Goal: Check status: Check status

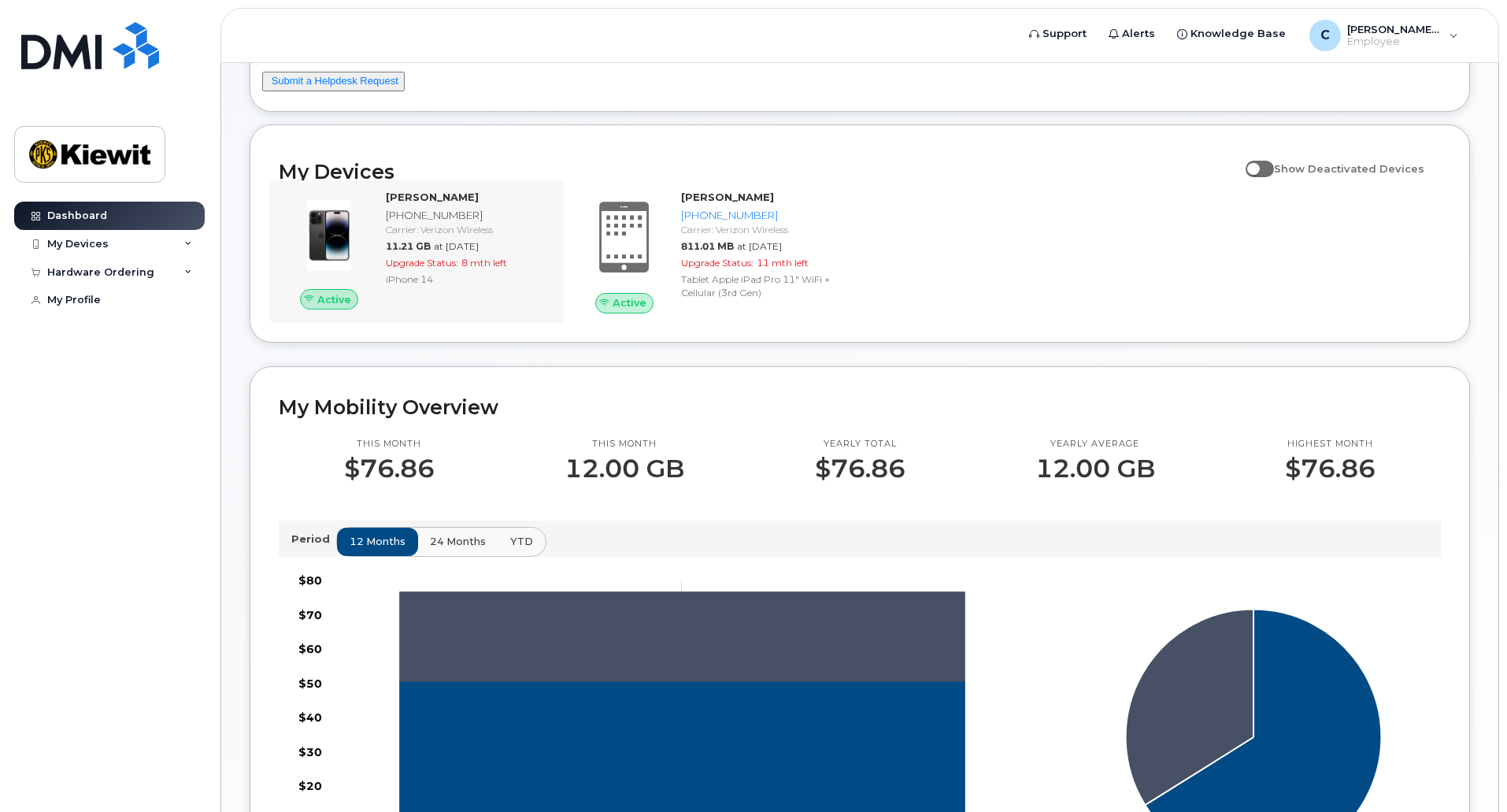
scroll to position [142, 0]
click at [429, 287] on div "[PERSON_NAME] [PHONE_NUMBER] Carrier: Verizon Wireless 11.21 GB at [DATE] Upgra…" at bounding box center [467, 250] width 175 height 120
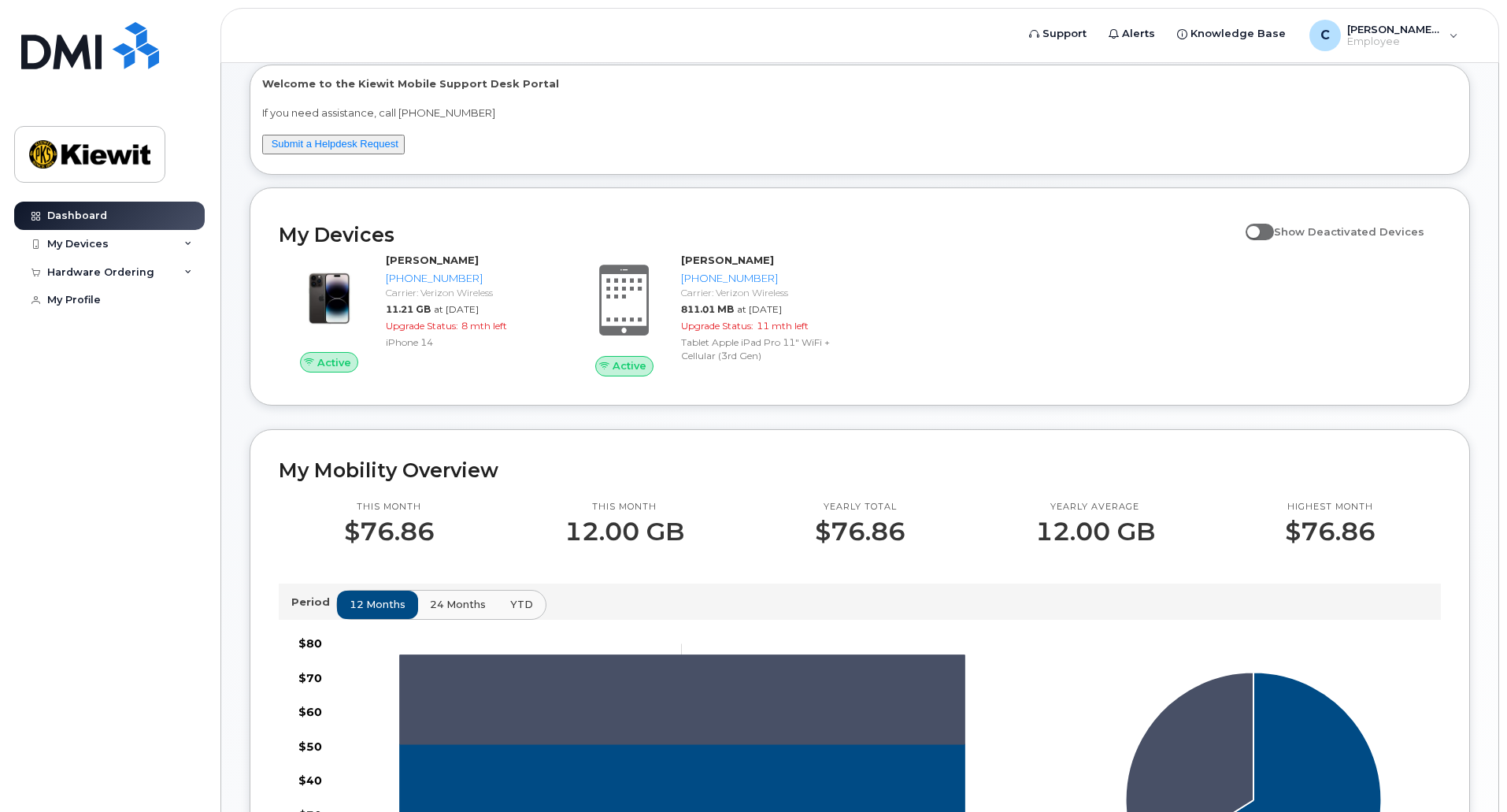
scroll to position [77, 0]
